Goal: Find specific page/section: Find specific page/section

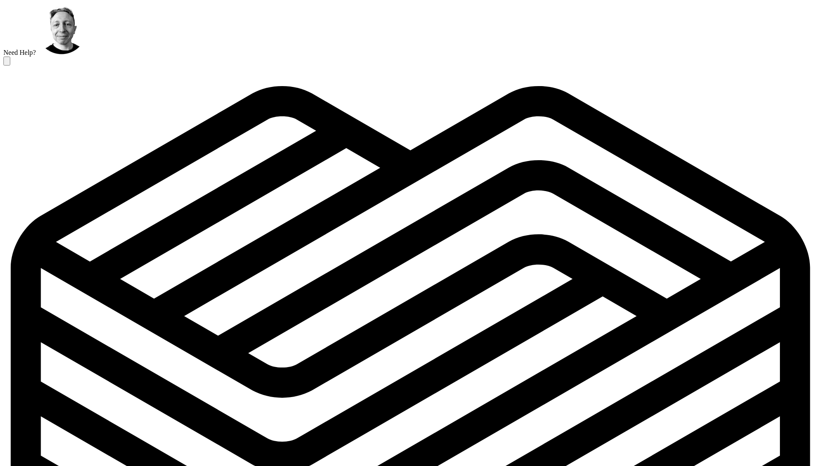
scroll to position [36, 0]
type textarea "**********"
